Goal: Task Accomplishment & Management: Use online tool/utility

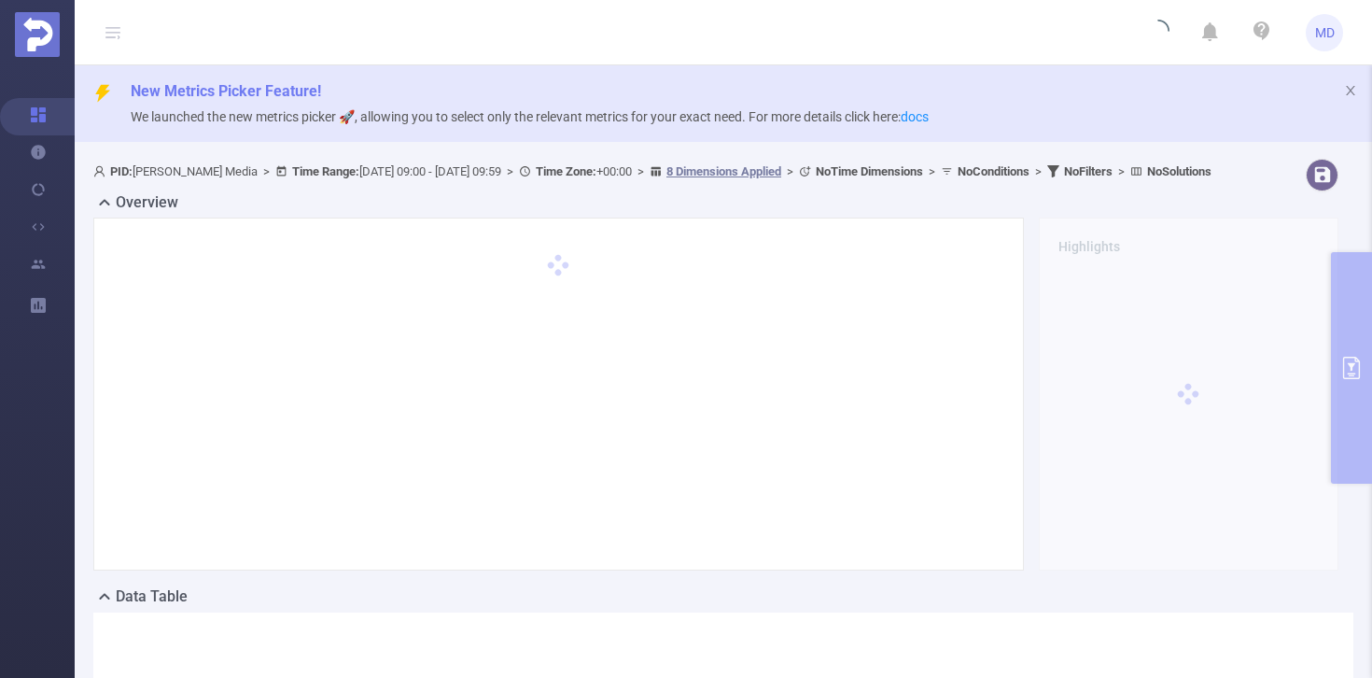
click at [1347, 364] on div "PID: [PERSON_NAME] Media > Time Range: [DATE] 09:00 - [DATE] 09:59 > Time Zone:…" at bounding box center [723, 540] width 1297 height 778
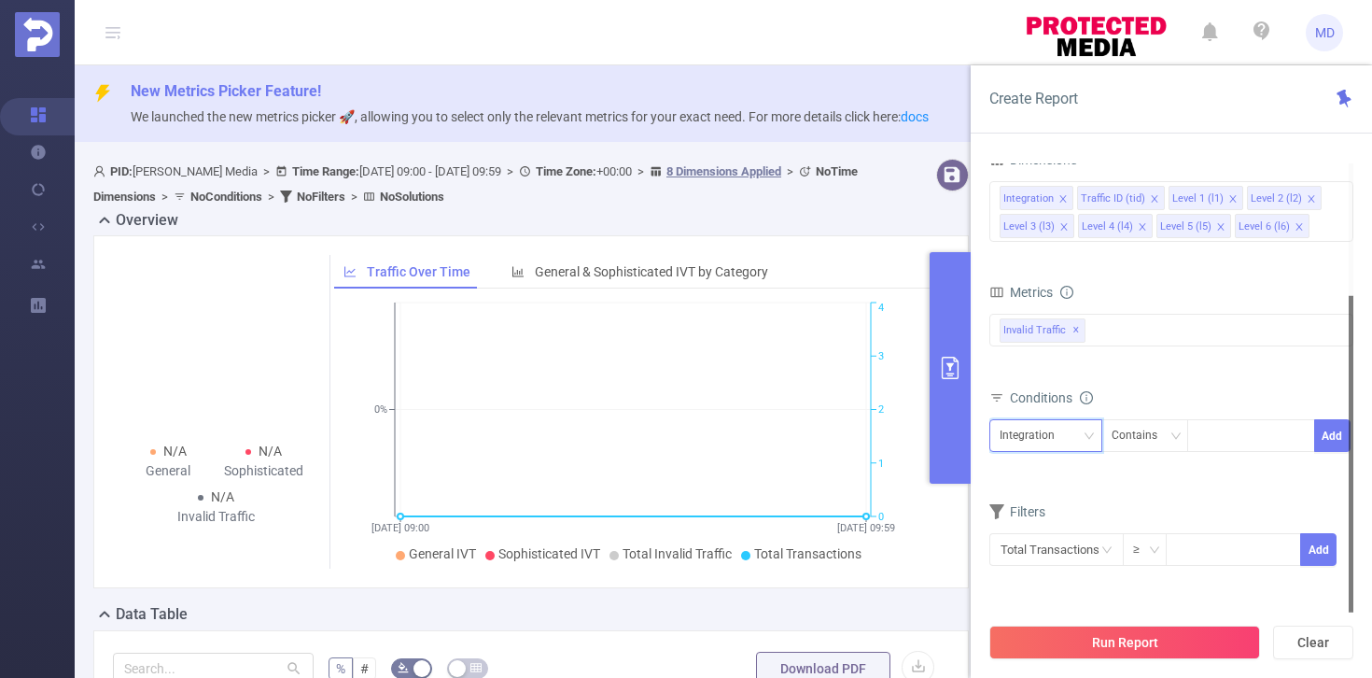
click at [1080, 433] on div "Integration" at bounding box center [1046, 435] width 92 height 31
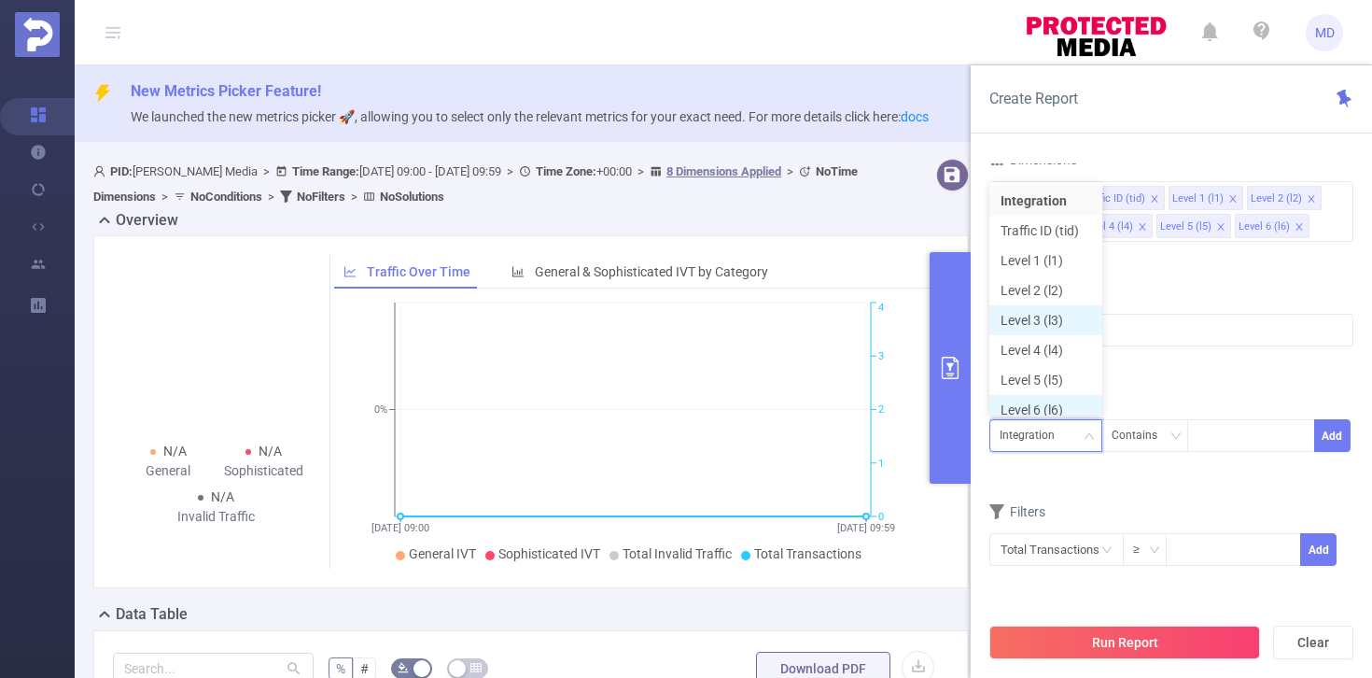
scroll to position [9, 0]
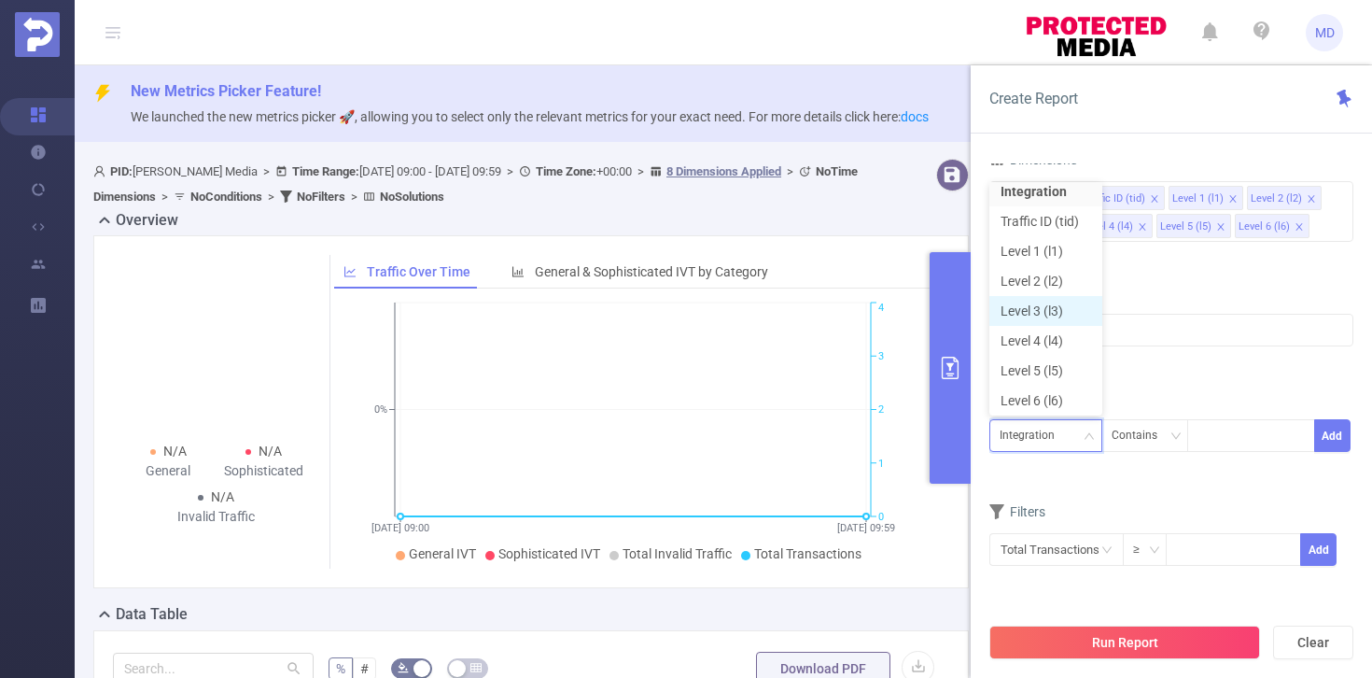
click at [1046, 313] on li "Level 3 (l3)" at bounding box center [1045, 311] width 113 height 30
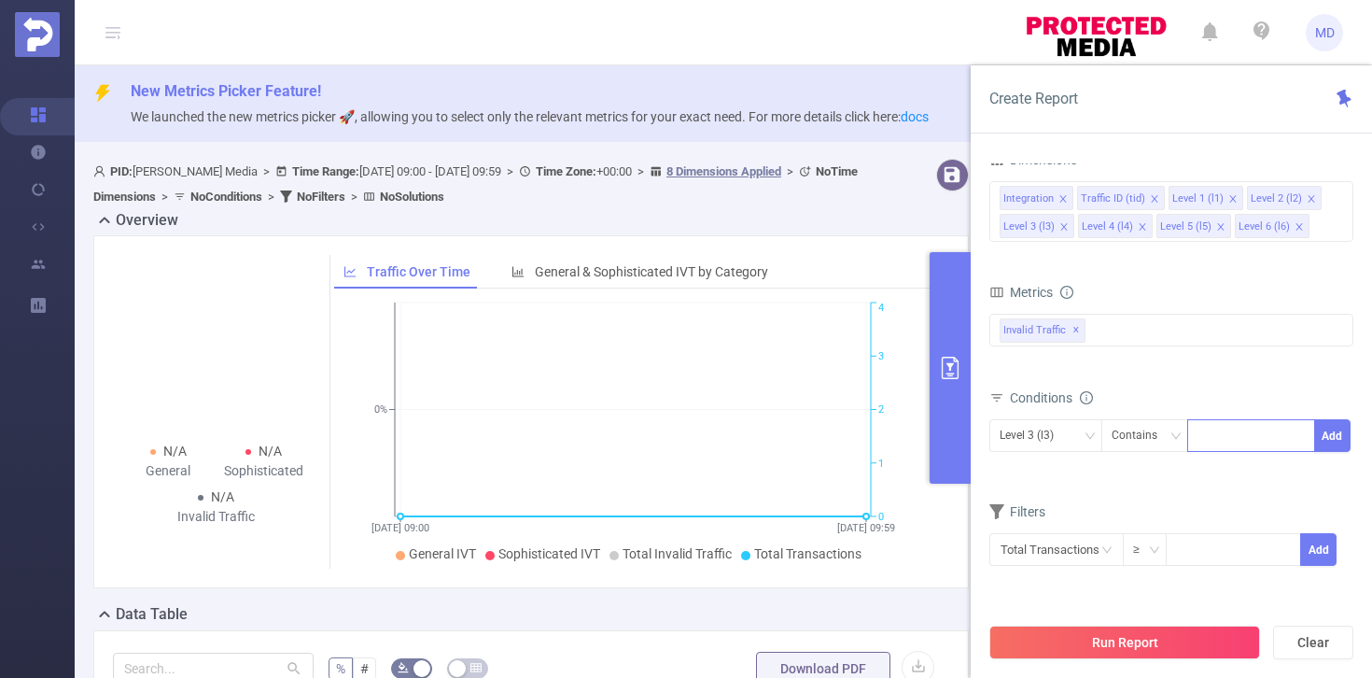
click at [1239, 435] on div at bounding box center [1250, 435] width 107 height 31
paste input "48630"
type input "48630"
paste input "roku.filmrise"
type input "roku.filmrise"
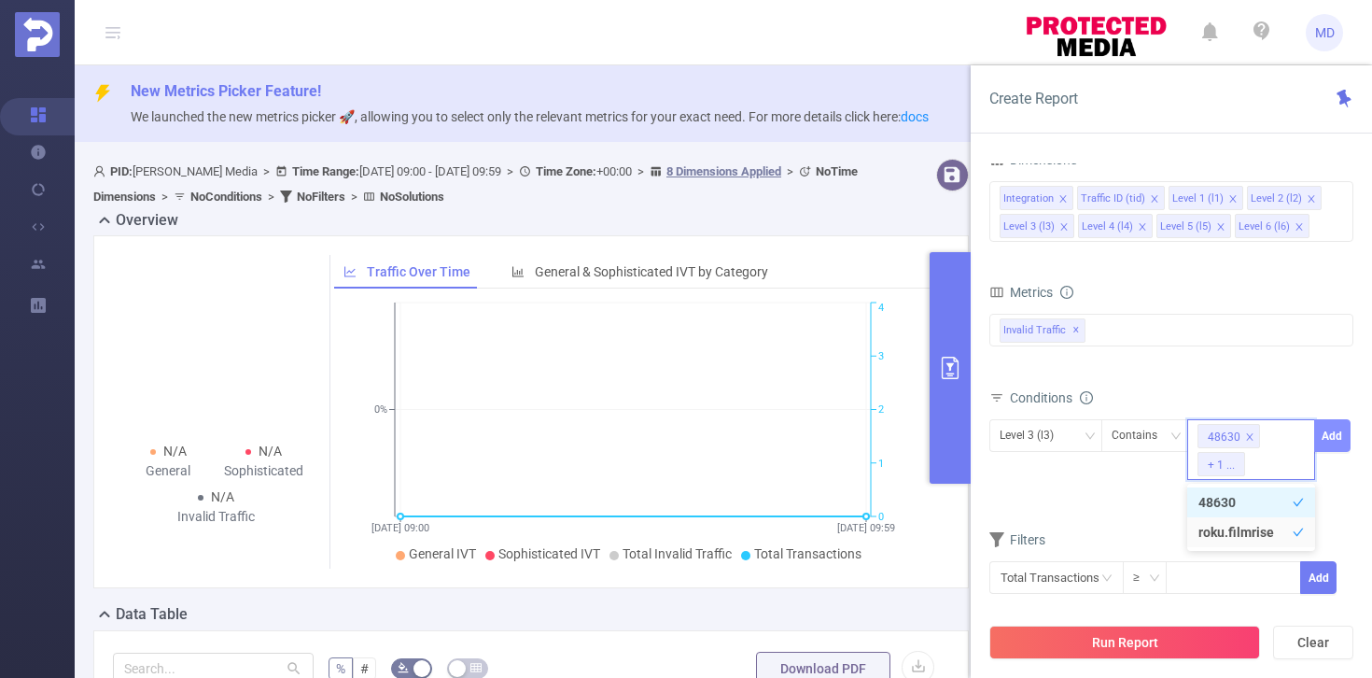
click at [1335, 430] on button "Add" at bounding box center [1332, 435] width 36 height 33
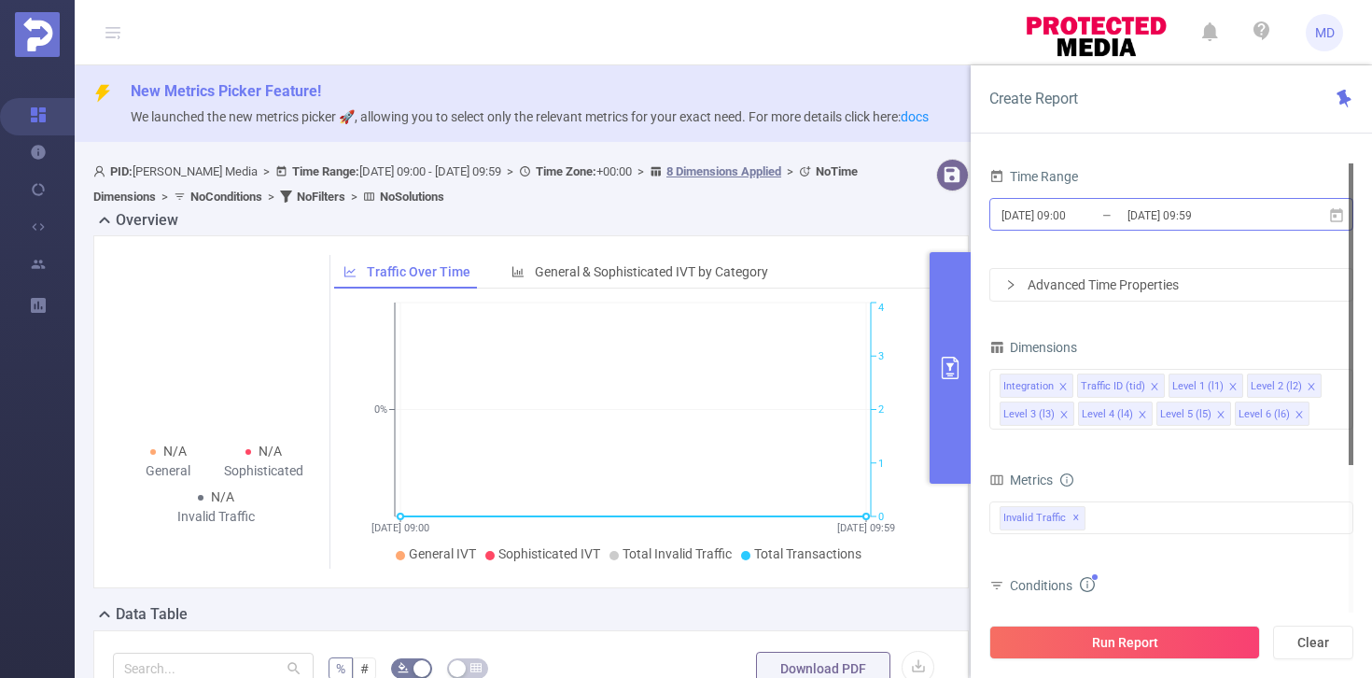
click at [1152, 219] on input "[DATE] 09:59" at bounding box center [1201, 215] width 151 height 25
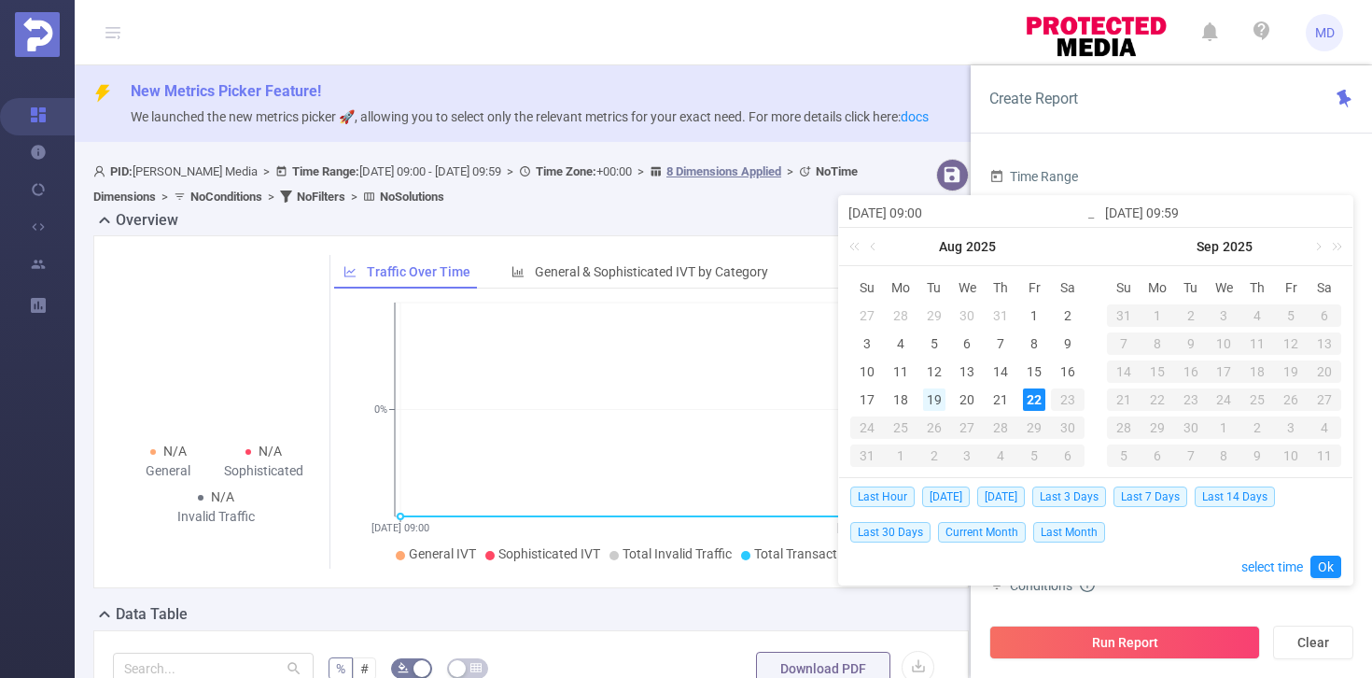
drag, startPoint x: 899, startPoint y: 399, endPoint x: 937, endPoint y: 396, distance: 38.4
click at [899, 399] on div "18" at bounding box center [900, 399] width 22 height 22
click at [1032, 398] on div "22" at bounding box center [1034, 399] width 22 height 22
type input "[DATE] 09:00"
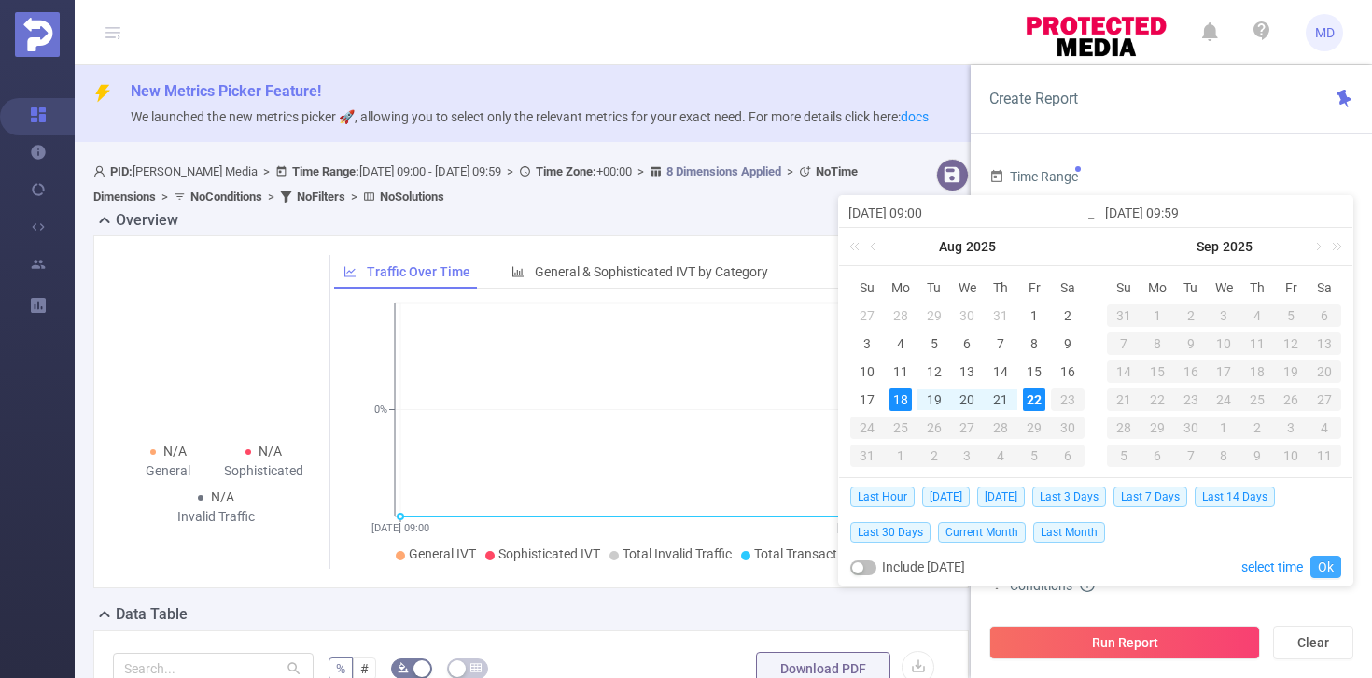
click at [1317, 564] on link "Ok" at bounding box center [1325, 566] width 31 height 22
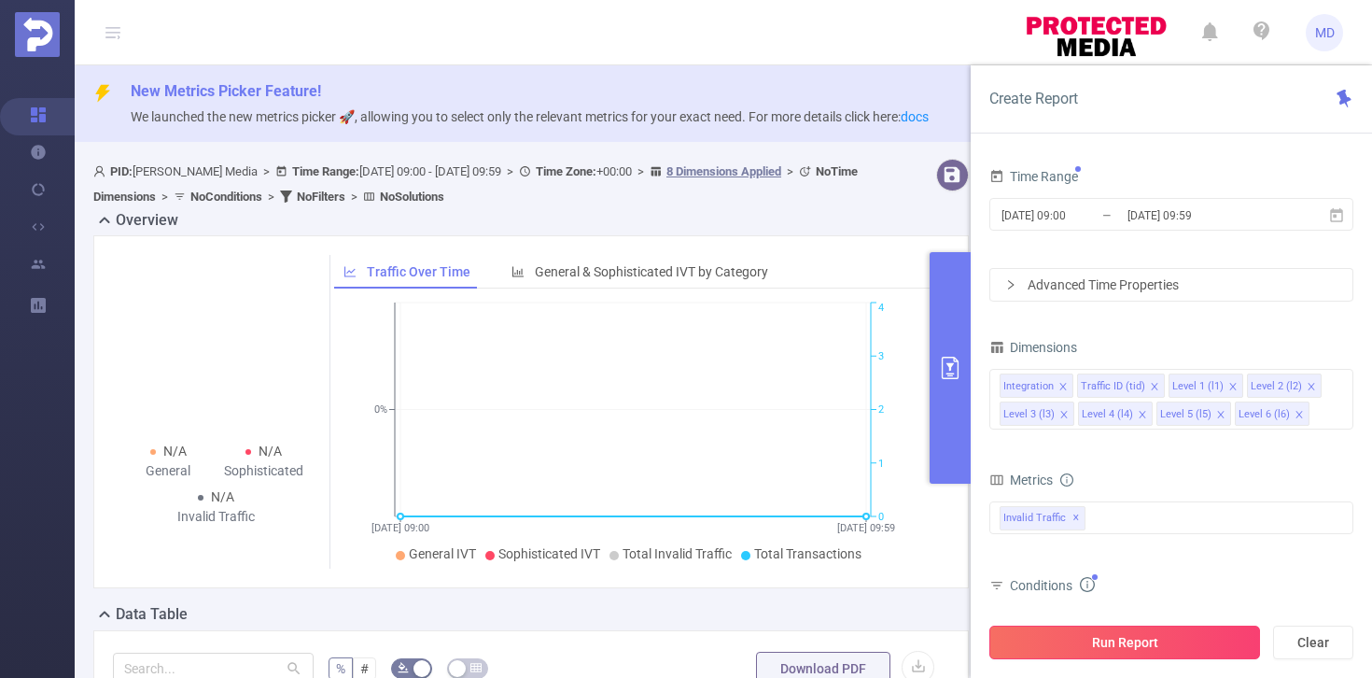
click at [1105, 643] on button "Run Report" at bounding box center [1124, 642] width 271 height 34
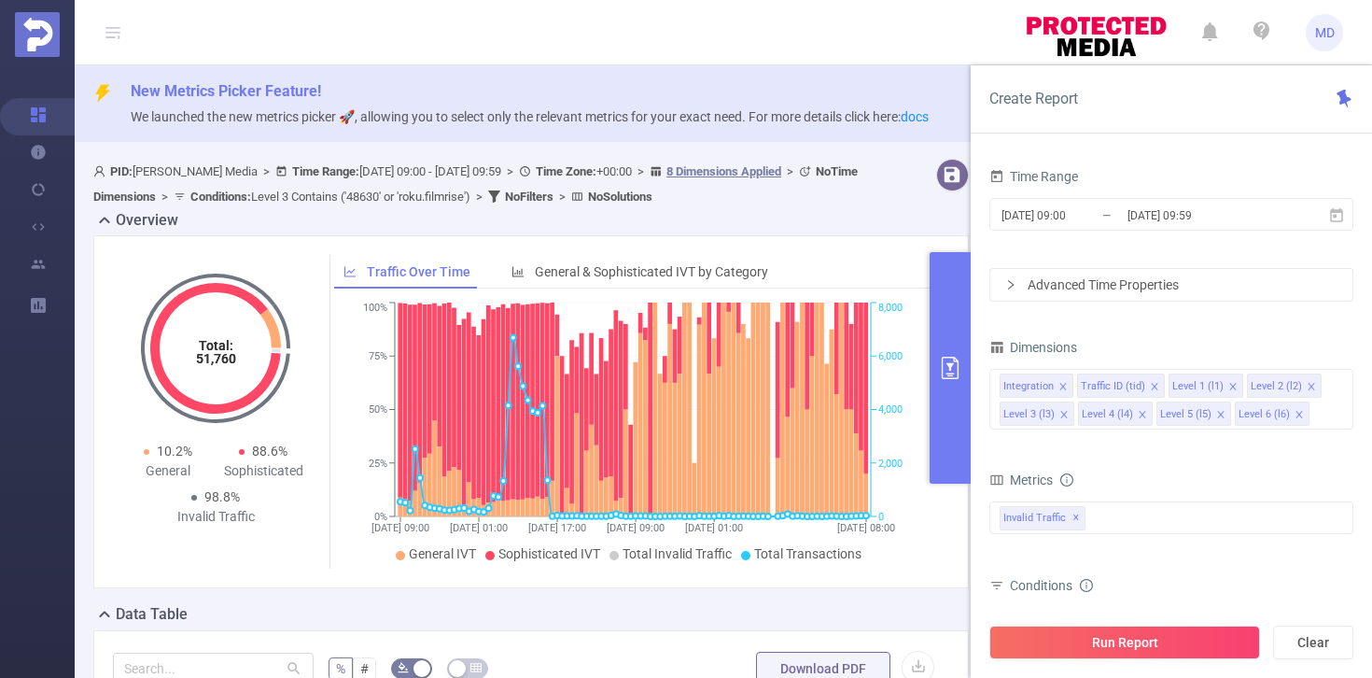
click at [934, 389] on button "primary" at bounding box center [950, 367] width 41 height 231
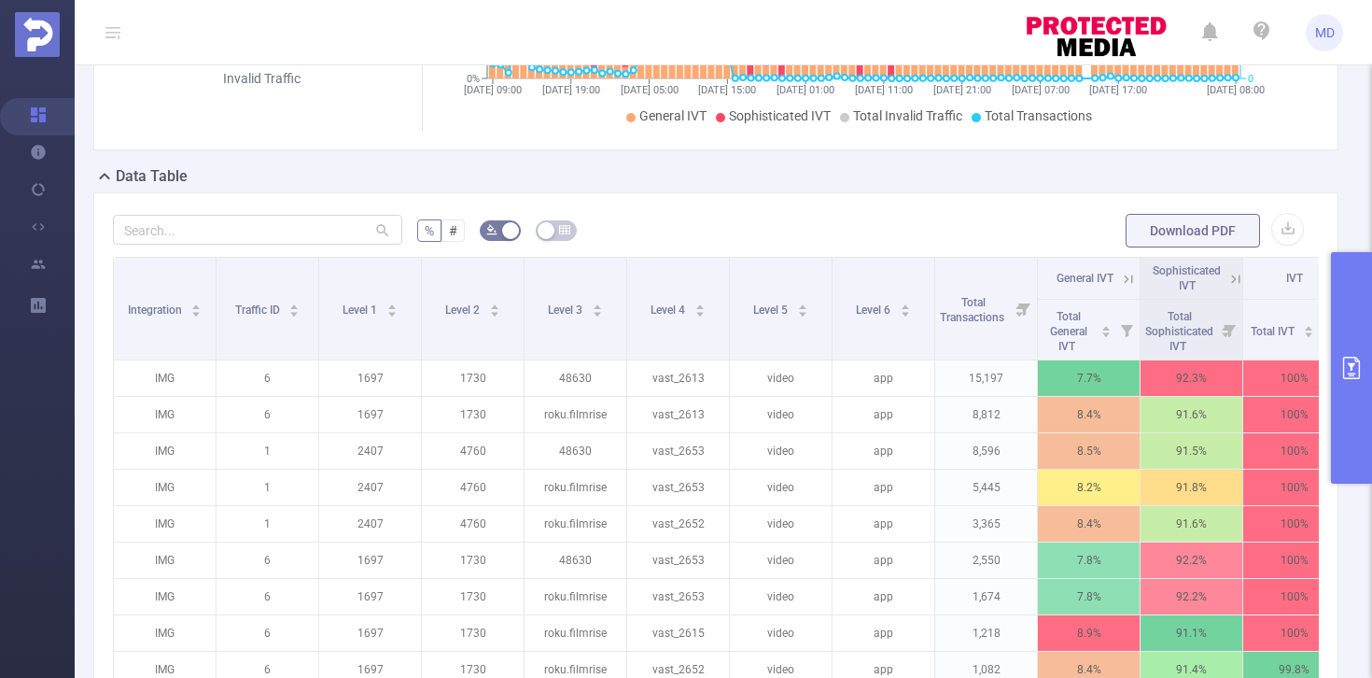
scroll to position [637, 0]
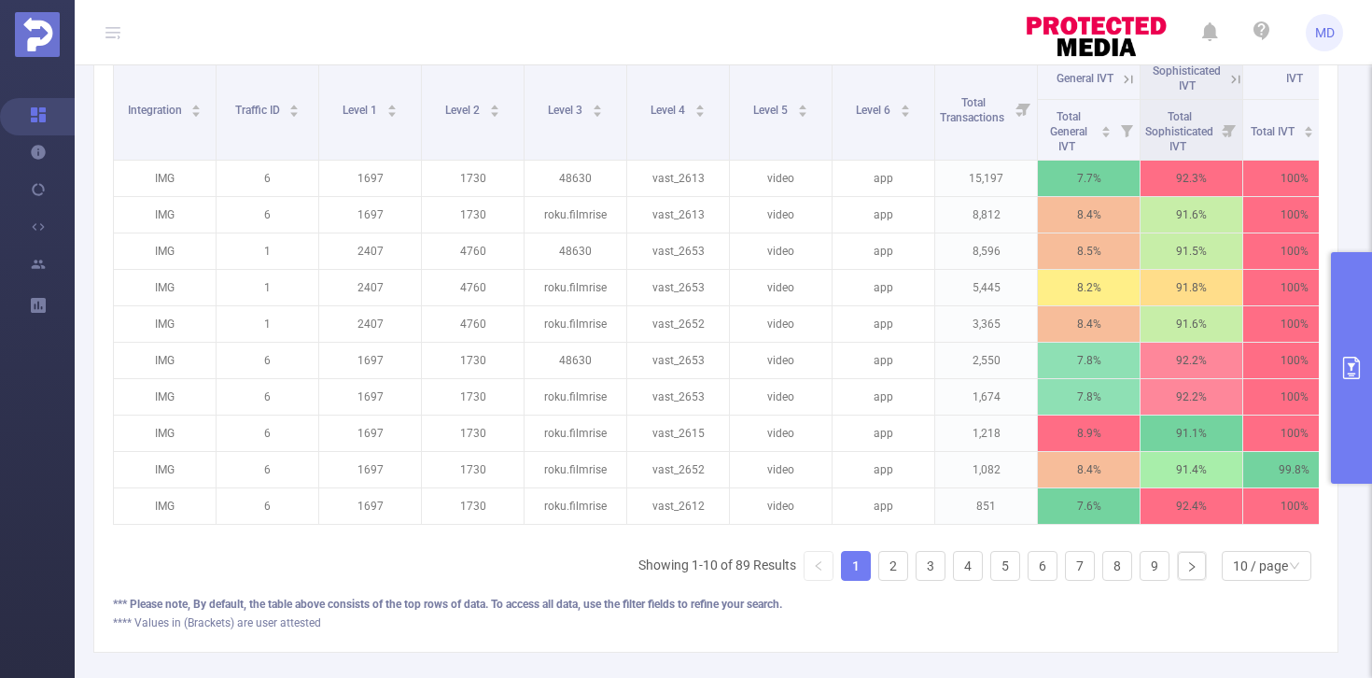
click at [1348, 370] on icon "primary" at bounding box center [1351, 368] width 22 height 22
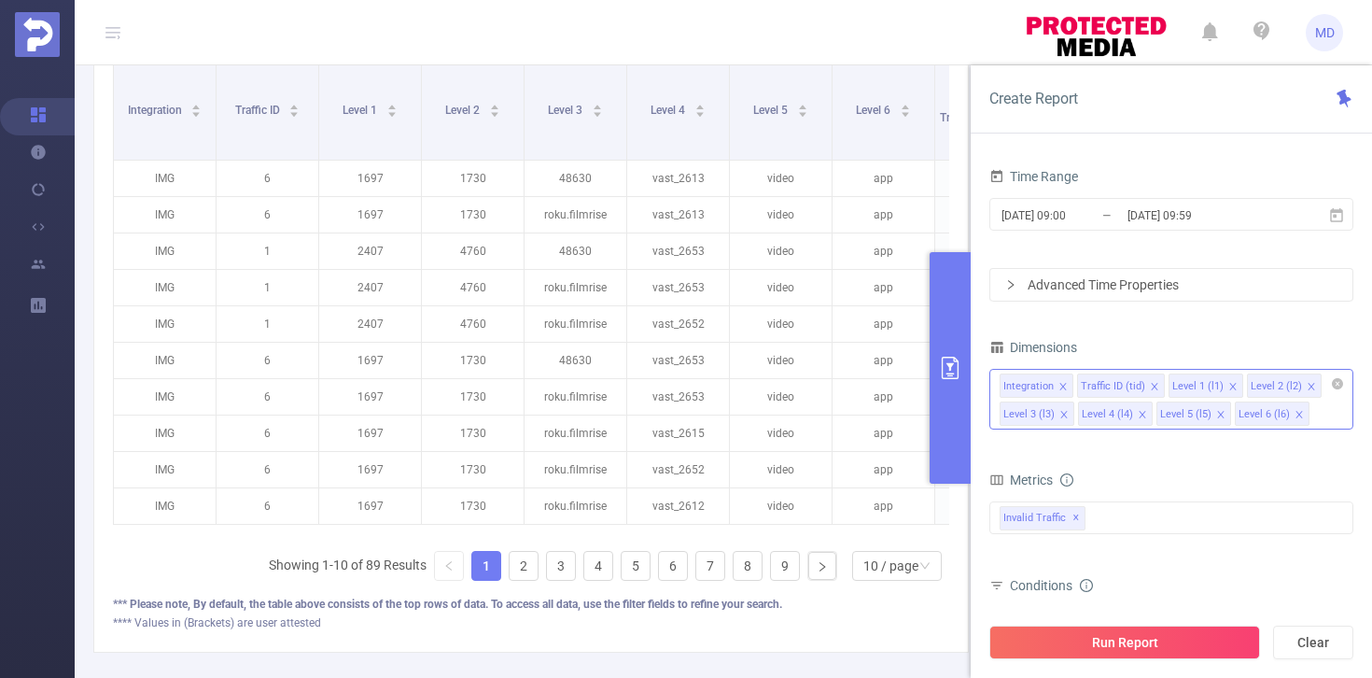
click at [1139, 412] on icon "icon: close" at bounding box center [1142, 414] width 7 height 7
click at [1141, 413] on icon "icon: close" at bounding box center [1142, 414] width 9 height 9
click at [1140, 413] on icon "icon: close" at bounding box center [1142, 414] width 9 height 9
click at [1106, 646] on button "Run Report" at bounding box center [1124, 642] width 271 height 34
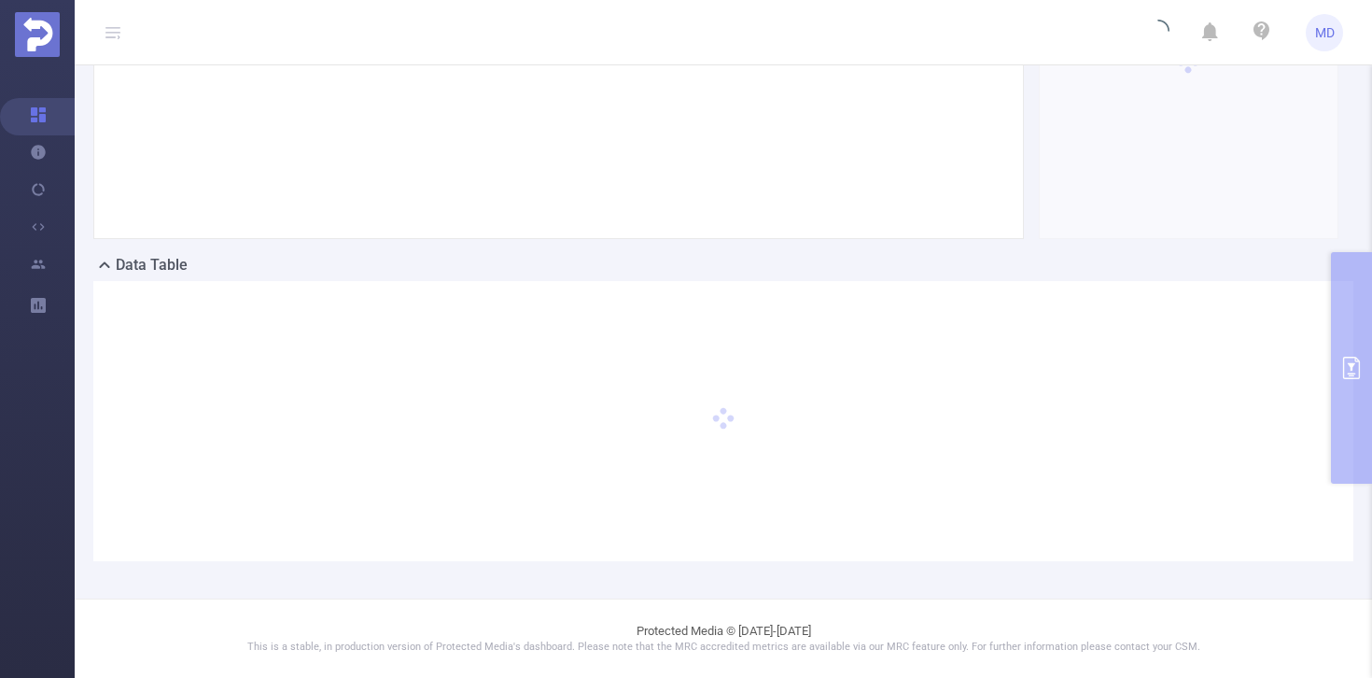
scroll to position [348, 0]
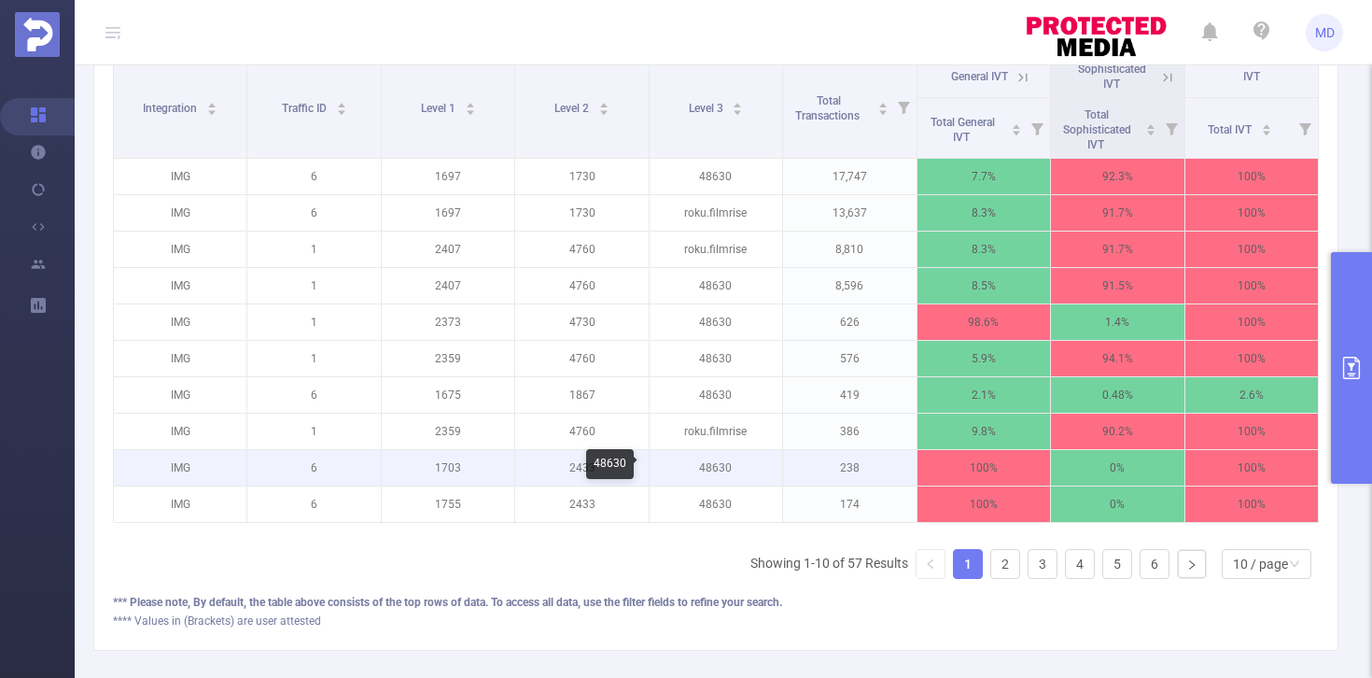
scroll to position [614, 0]
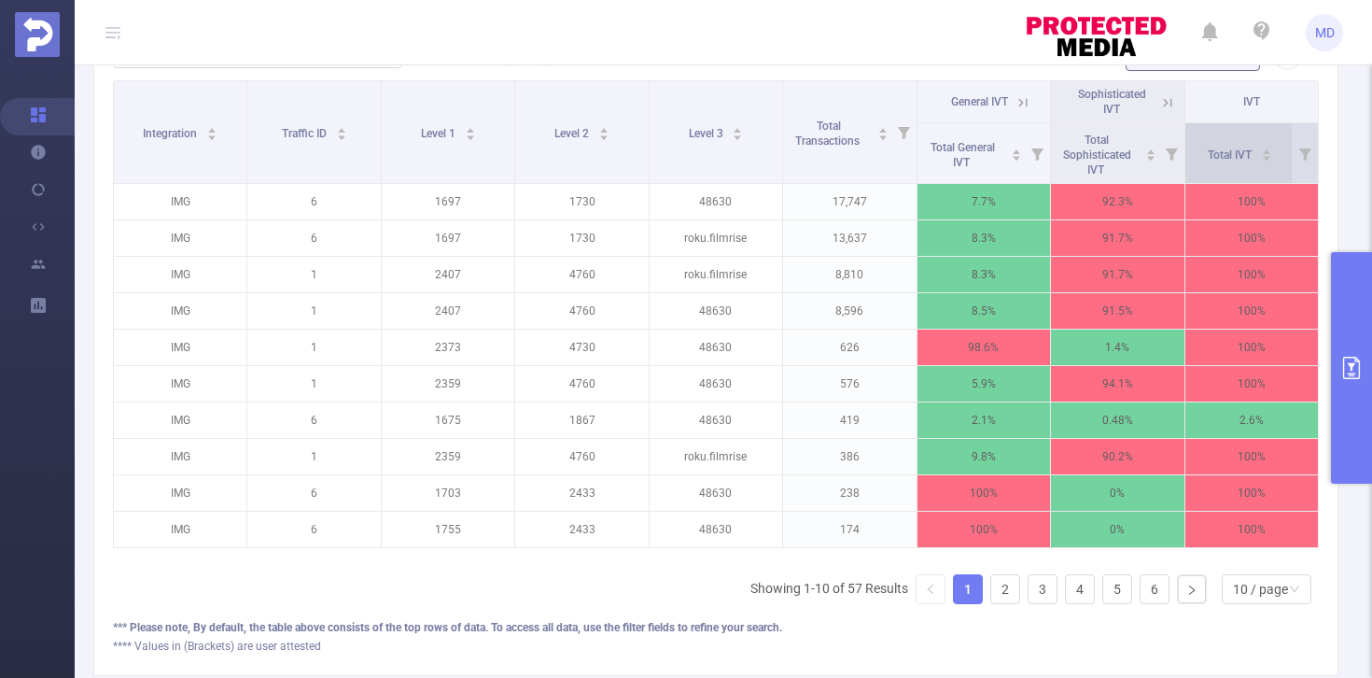
click at [1261, 154] on icon "icon: caret-down" at bounding box center [1266, 158] width 10 height 10
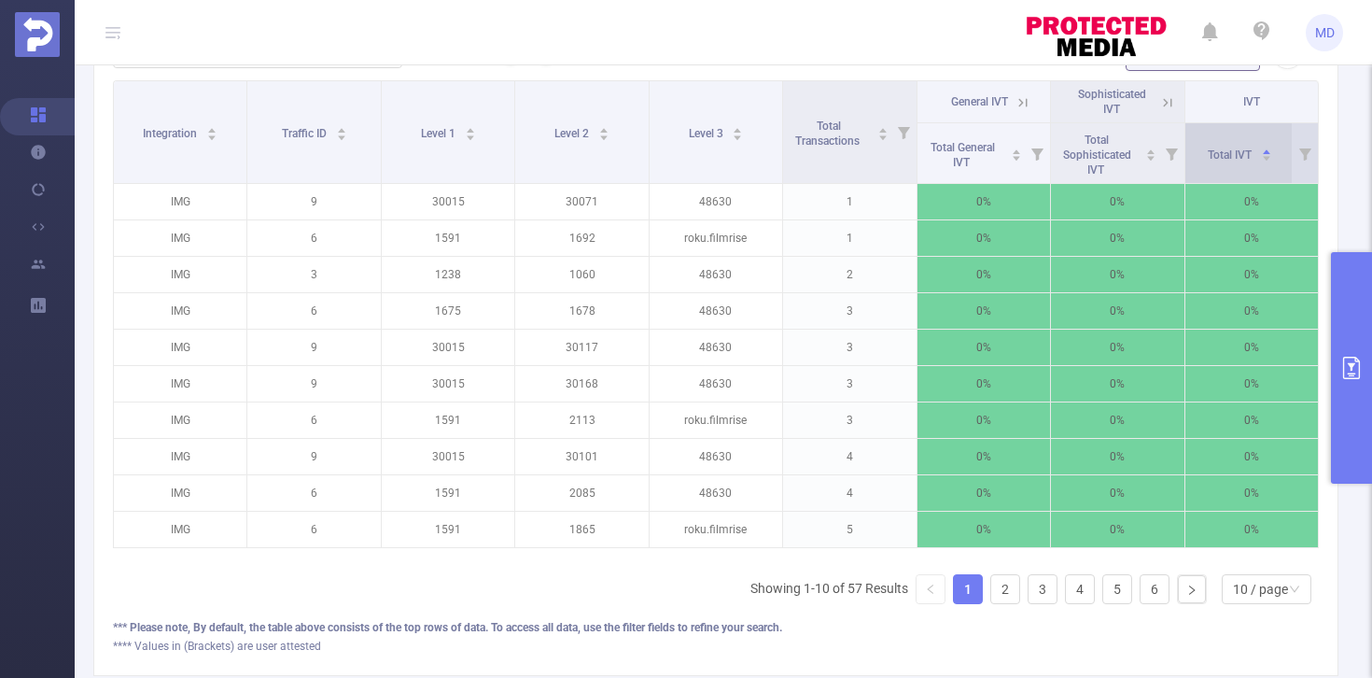
click at [1261, 155] on icon "icon: caret-down" at bounding box center [1266, 158] width 10 height 10
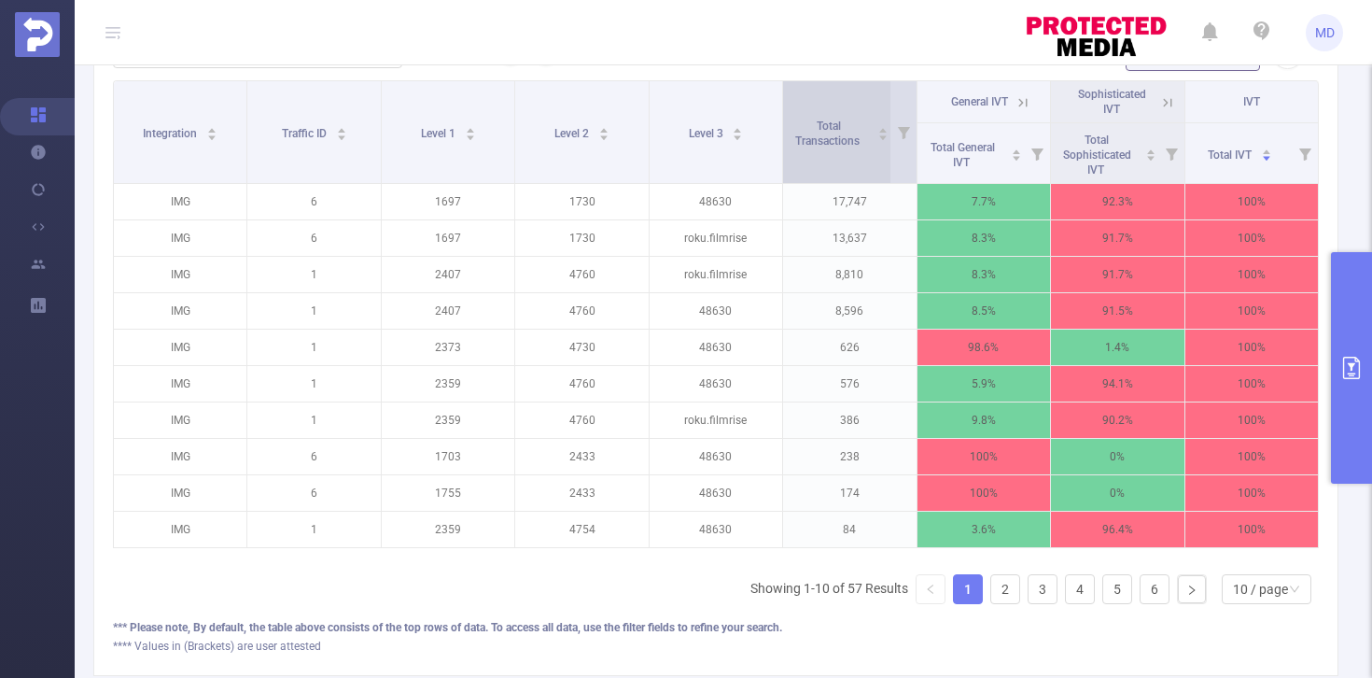
click at [879, 131] on icon "icon: caret-up" at bounding box center [882, 131] width 7 height 5
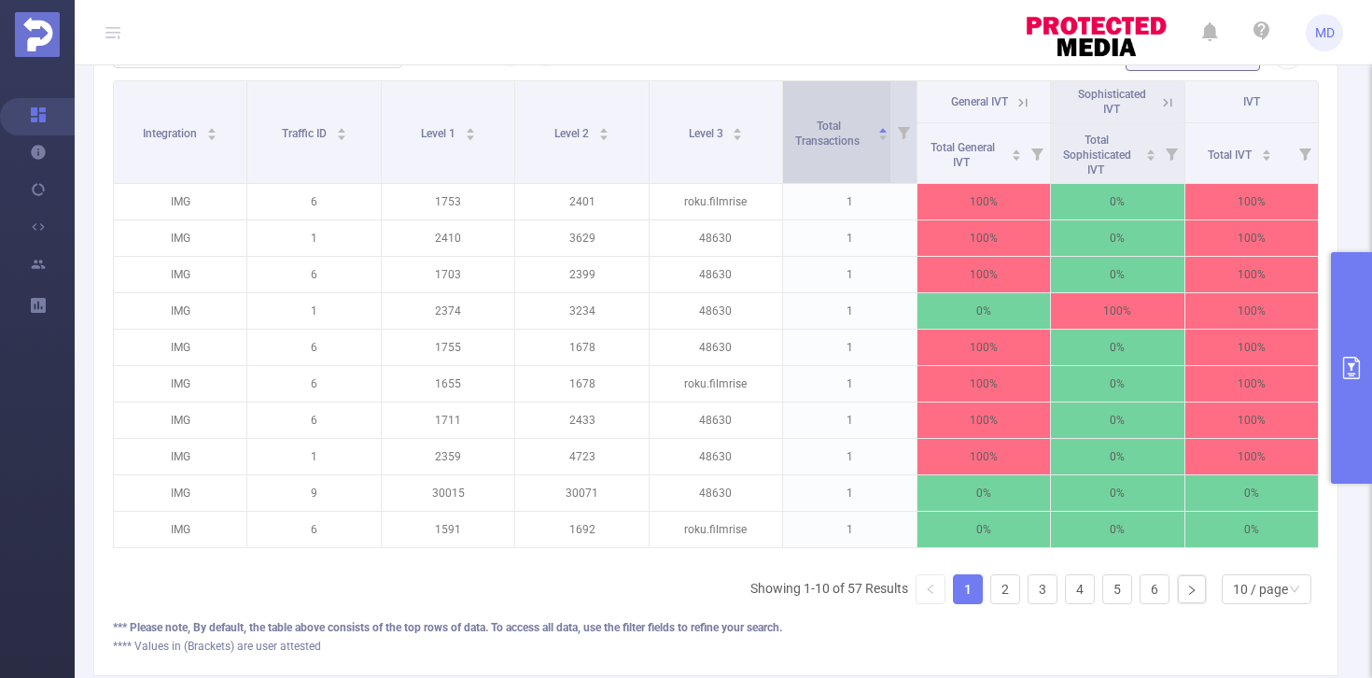
click at [877, 132] on div at bounding box center [882, 130] width 11 height 11
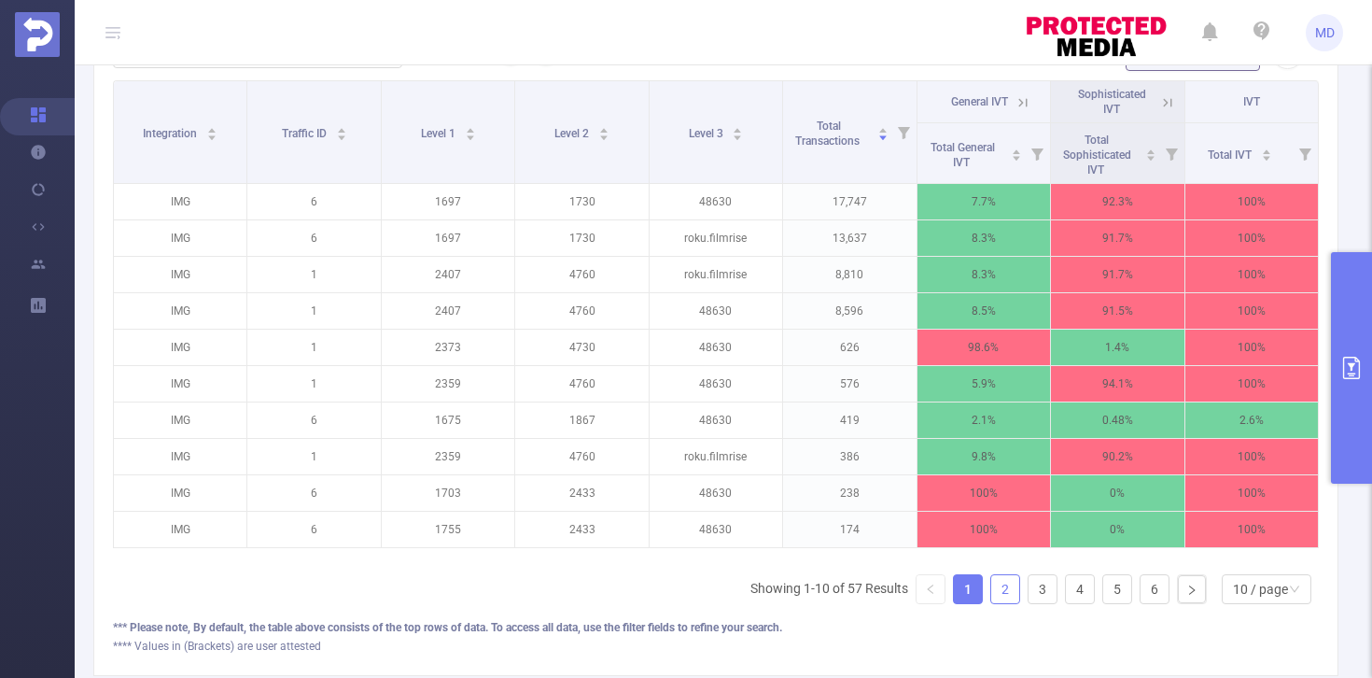
click at [991, 602] on link "2" at bounding box center [1005, 589] width 28 height 28
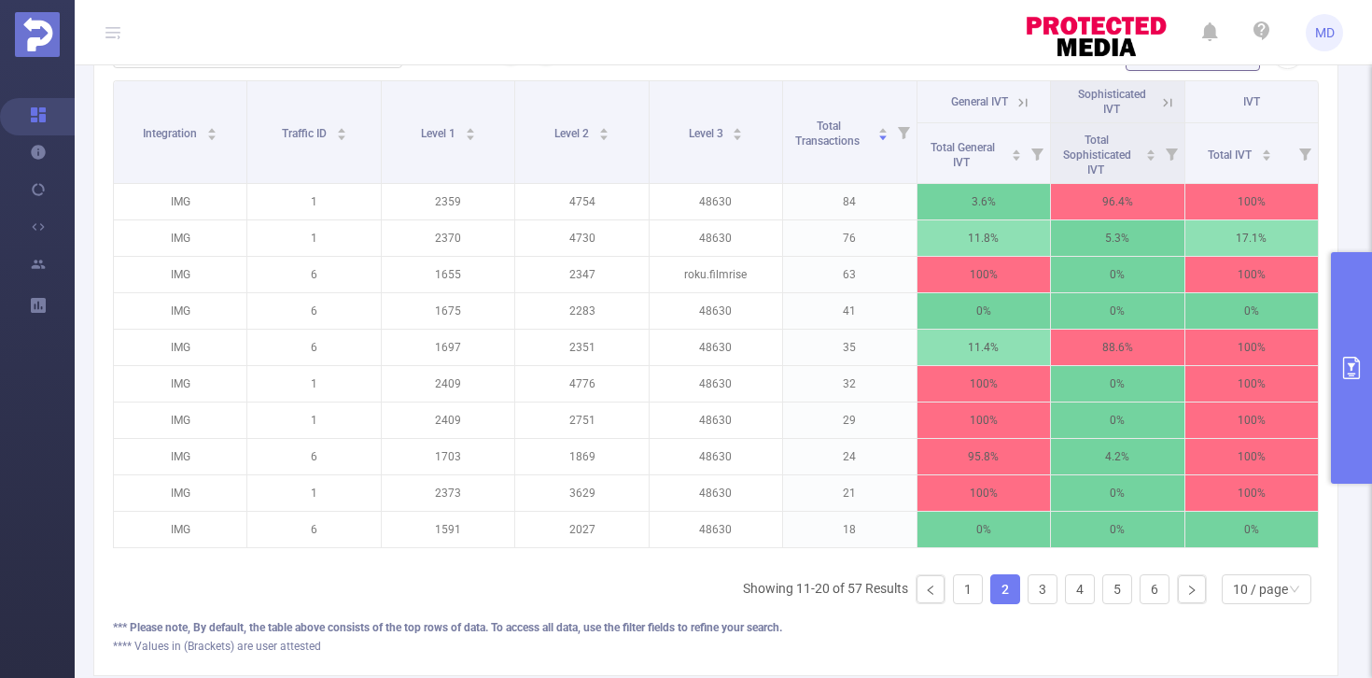
click at [1348, 369] on icon "primary" at bounding box center [1351, 368] width 22 height 22
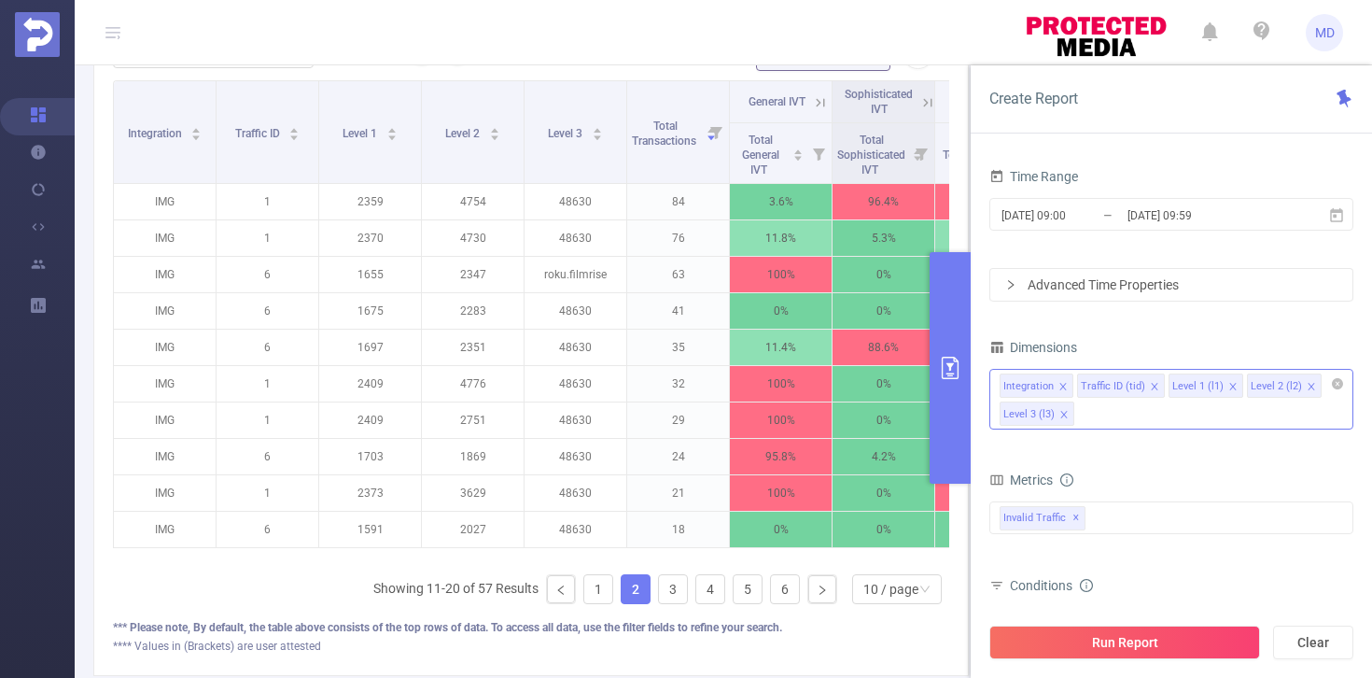
drag, startPoint x: 1305, startPoint y: 384, endPoint x: 1303, endPoint y: 401, distance: 17.8
click at [1307, 384] on icon "icon: close" at bounding box center [1311, 386] width 9 height 9
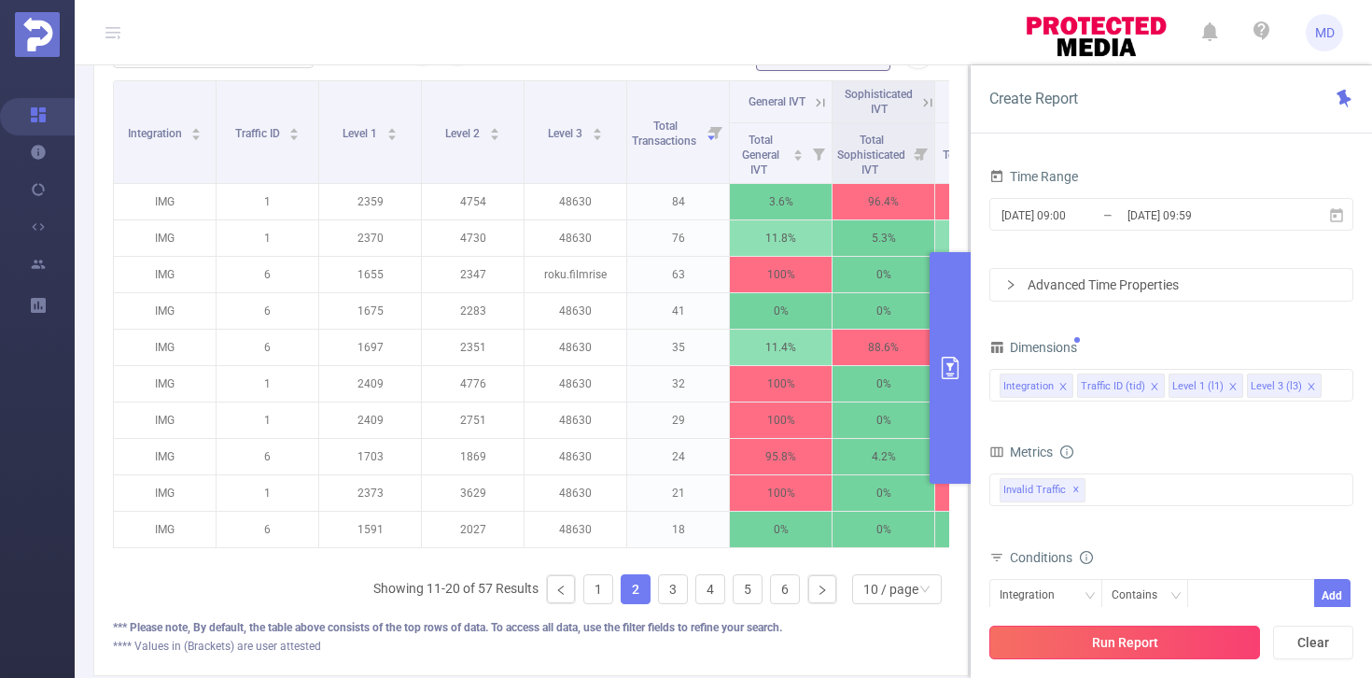
click at [1152, 636] on button "Run Report" at bounding box center [1124, 642] width 271 height 34
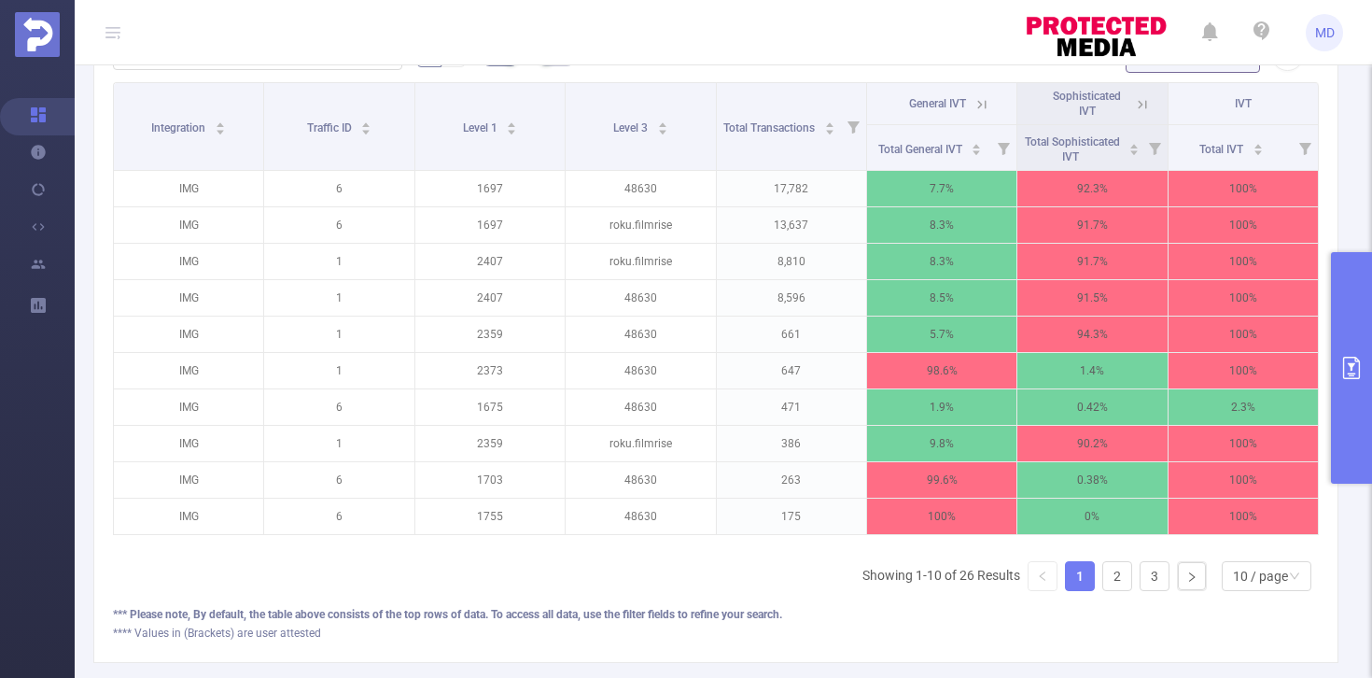
scroll to position [609, 0]
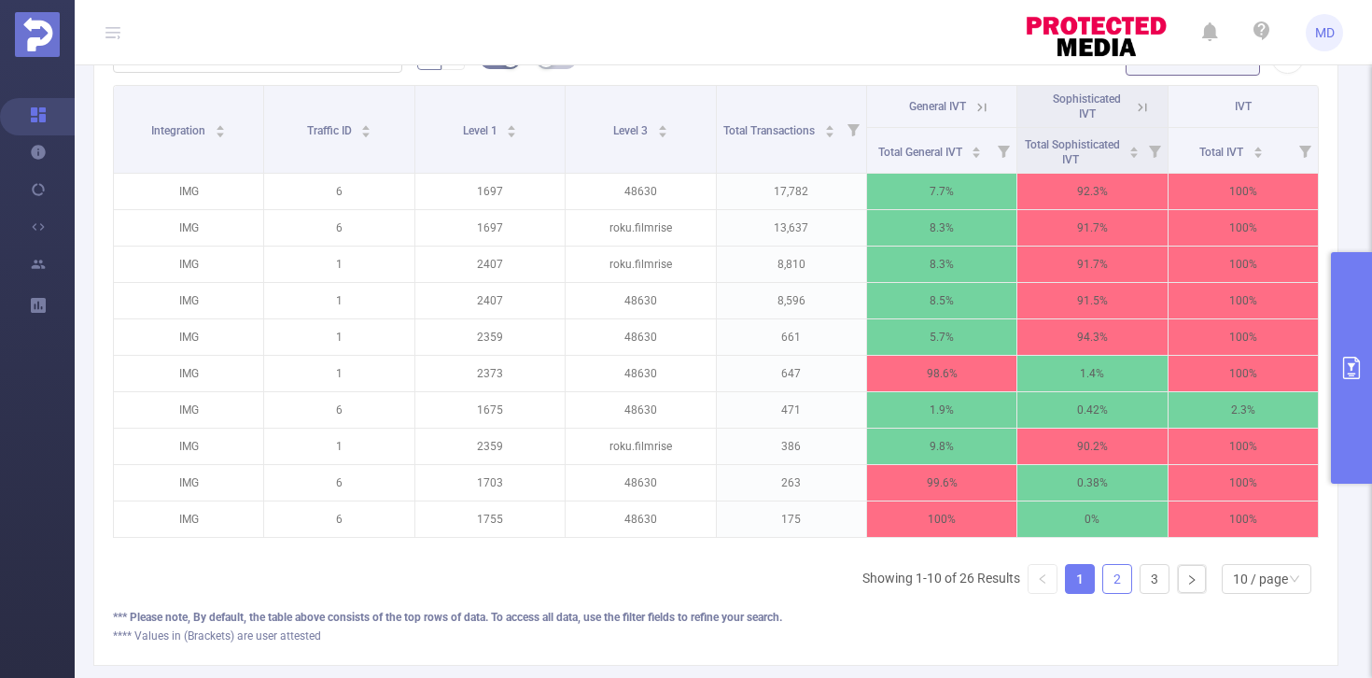
click at [1103, 589] on link "2" at bounding box center [1117, 579] width 28 height 28
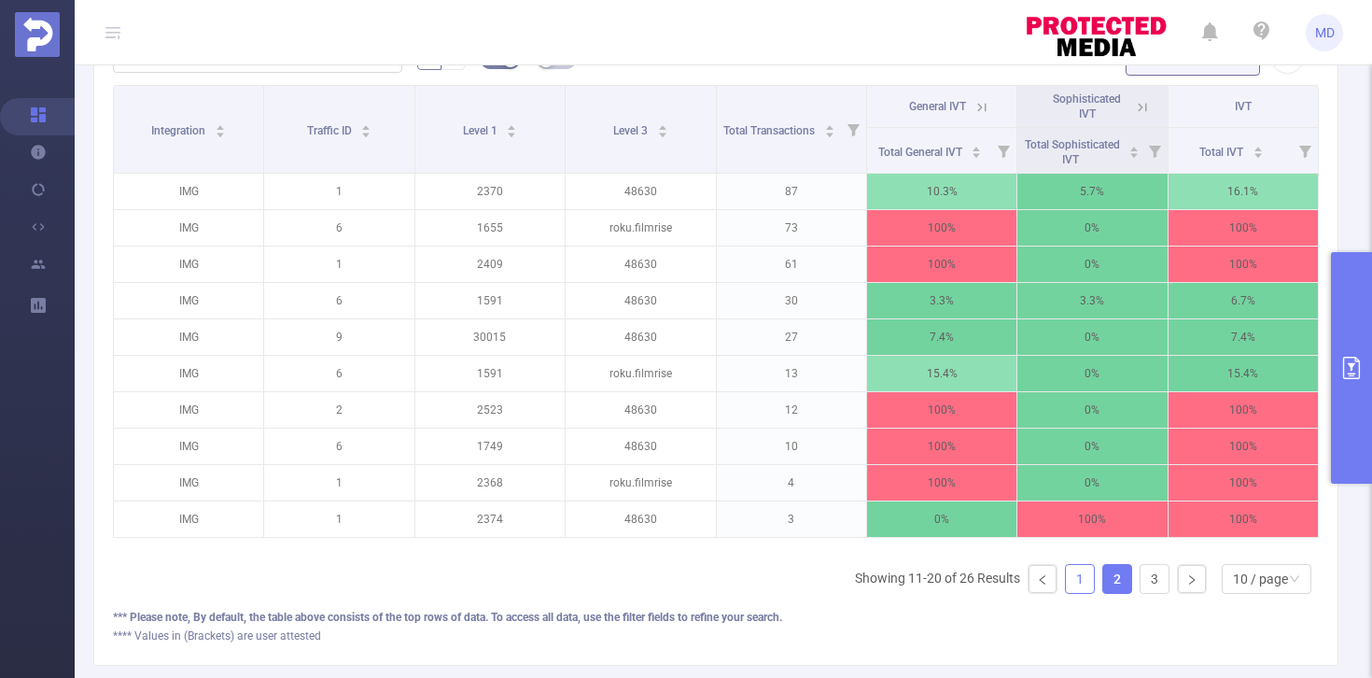
click at [1066, 593] on link "1" at bounding box center [1080, 579] width 28 height 28
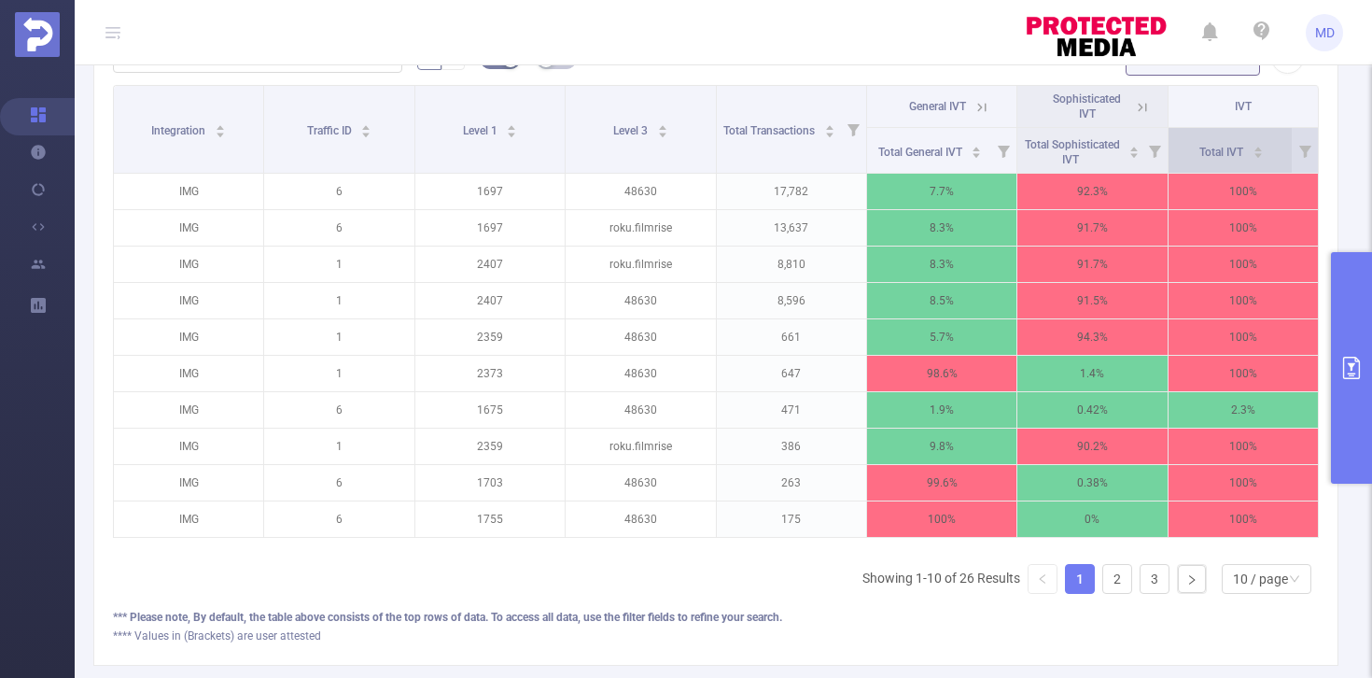
click at [1252, 148] on icon "icon: caret-up" at bounding box center [1257, 149] width 10 height 10
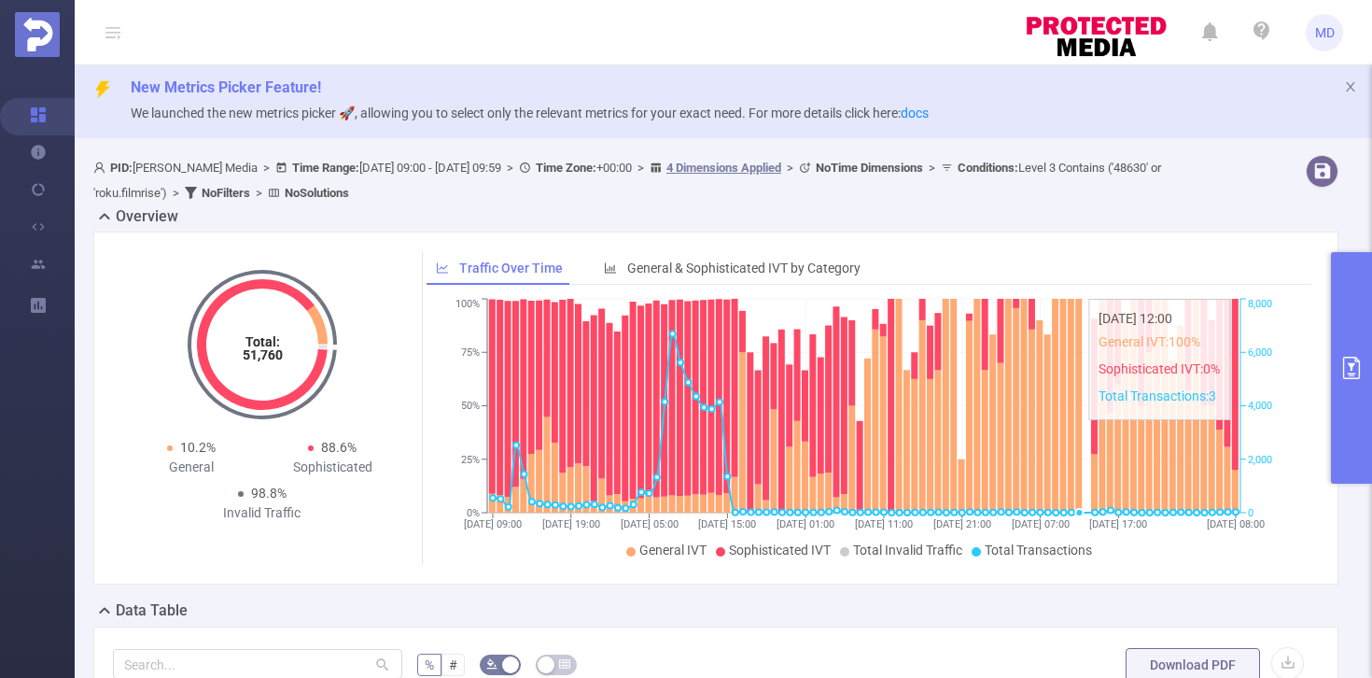
scroll to position [0, 0]
